Goal: Navigation & Orientation: Find specific page/section

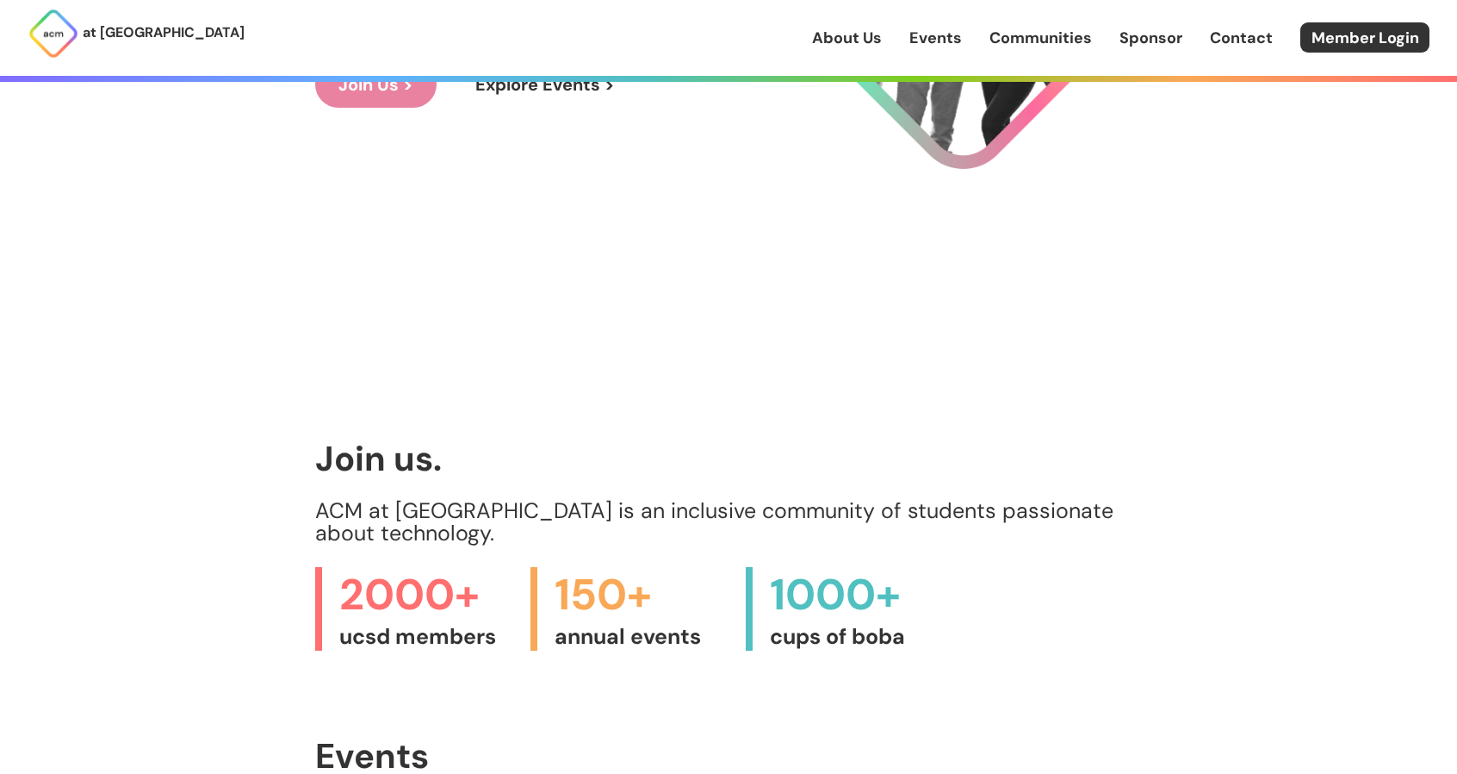
scroll to position [326, 0]
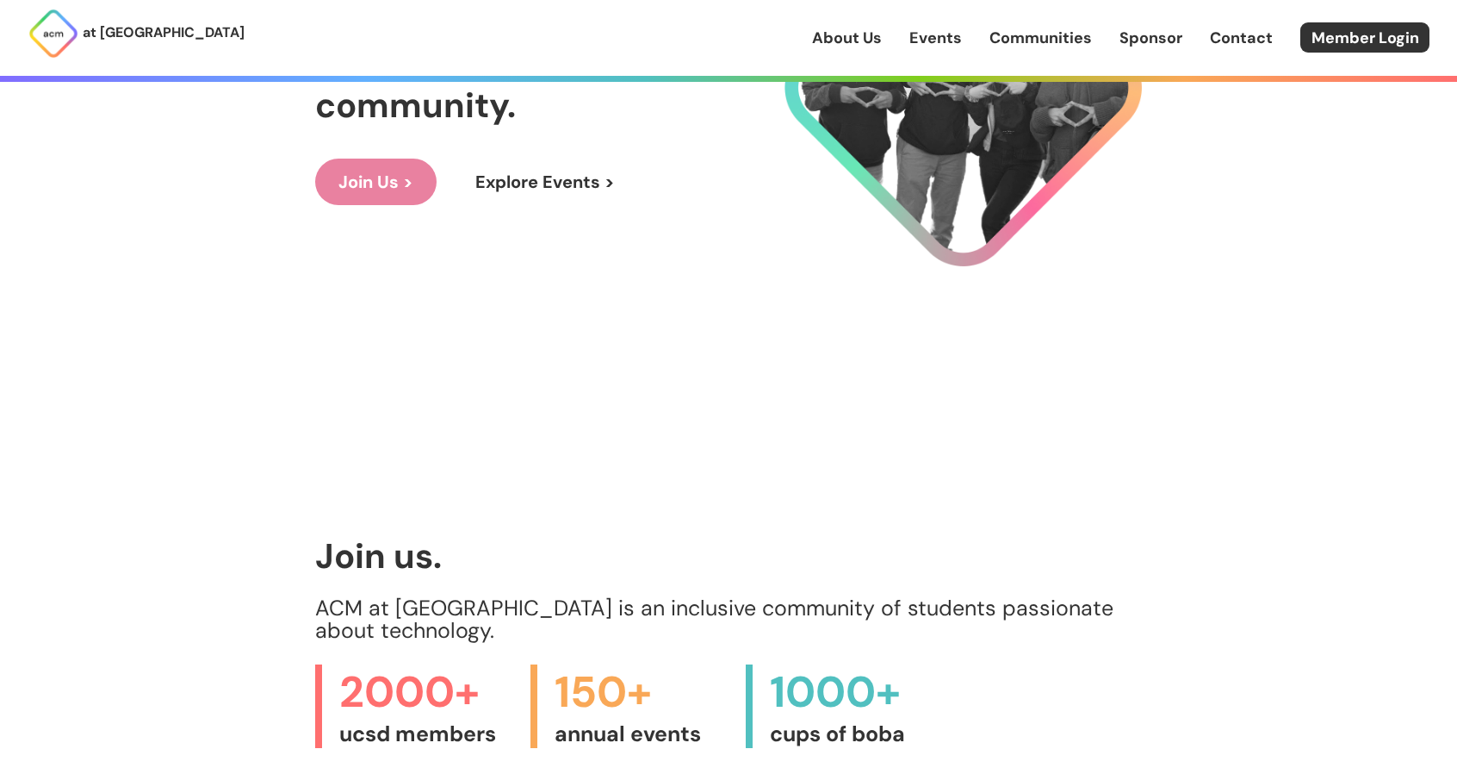
click at [923, 39] on link "Events" at bounding box center [936, 38] width 53 height 22
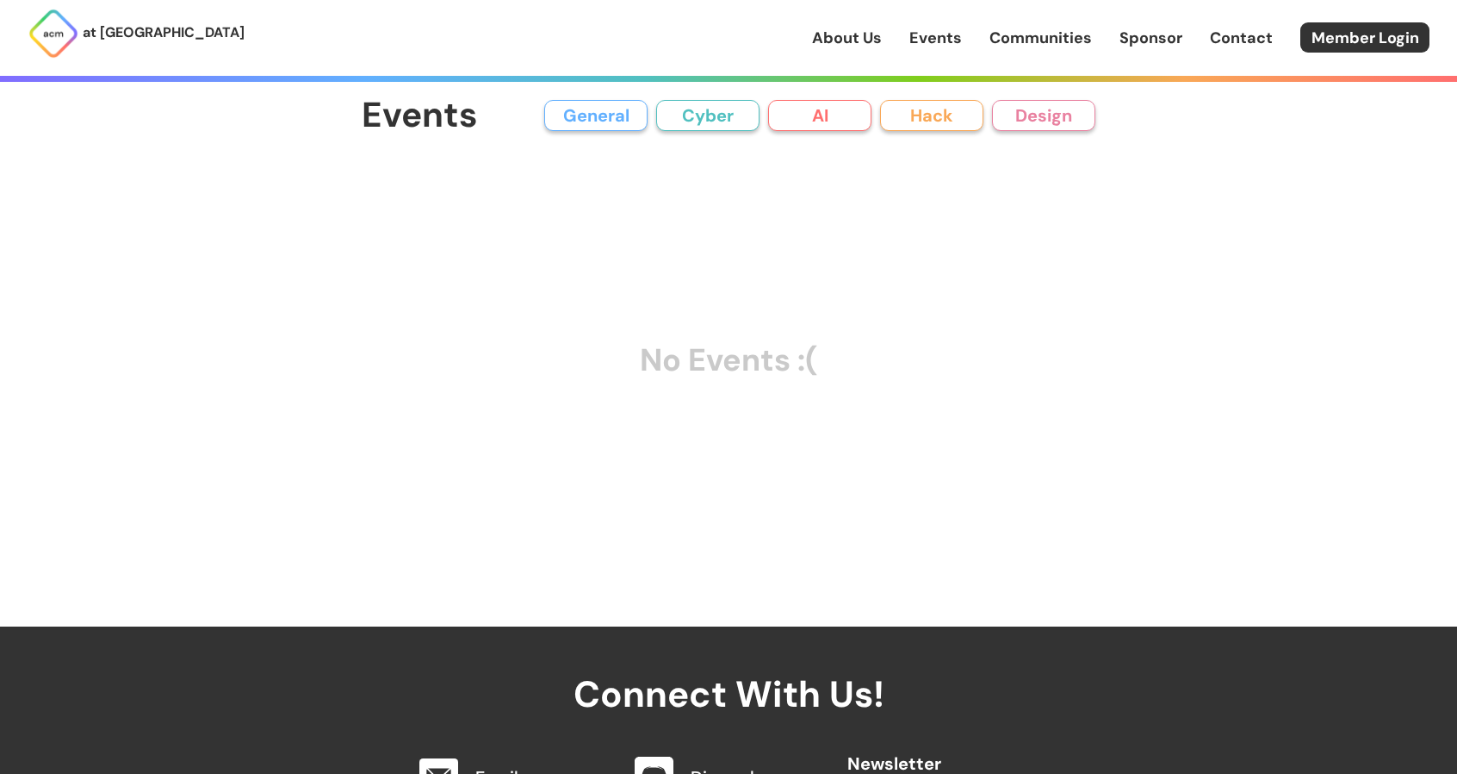
click at [616, 120] on button "General" at bounding box center [595, 115] width 103 height 31
click at [668, 118] on button "Cyber" at bounding box center [707, 115] width 103 height 31
click at [805, 106] on button "AI" at bounding box center [819, 115] width 103 height 31
click at [927, 113] on button "Hack" at bounding box center [931, 115] width 103 height 31
click at [1025, 114] on button "Design" at bounding box center [1043, 115] width 103 height 31
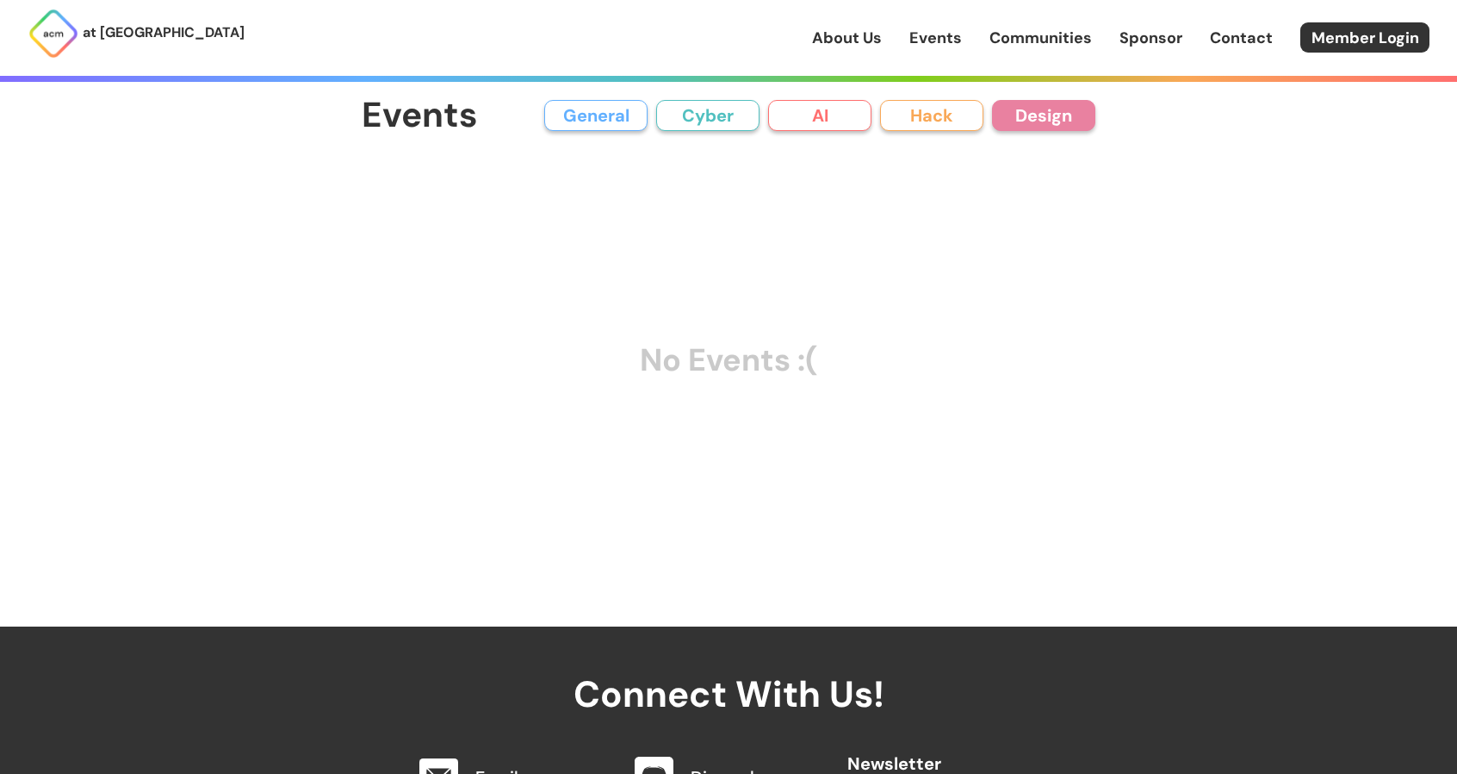
click at [834, 32] on link "About Us" at bounding box center [847, 38] width 70 height 22
